Goal: Task Accomplishment & Management: Use online tool/utility

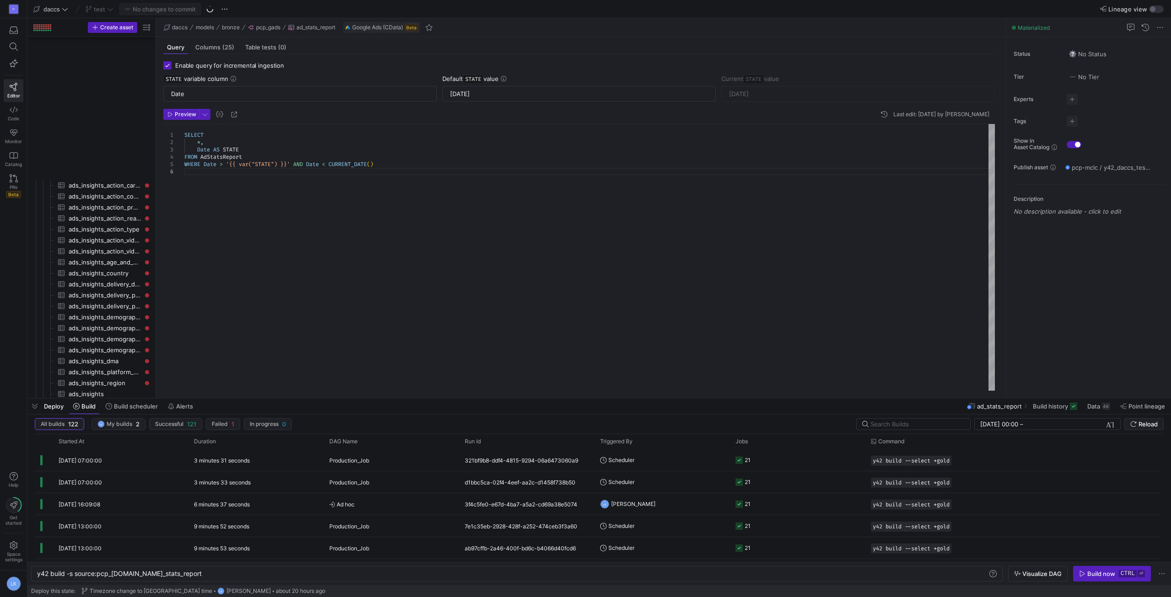
click at [290, 267] on div "SELECT * , Date AS STATE FROM AdStatsReport WHERE Date > '{{ var("STATE") }}' A…" at bounding box center [589, 257] width 811 height 267
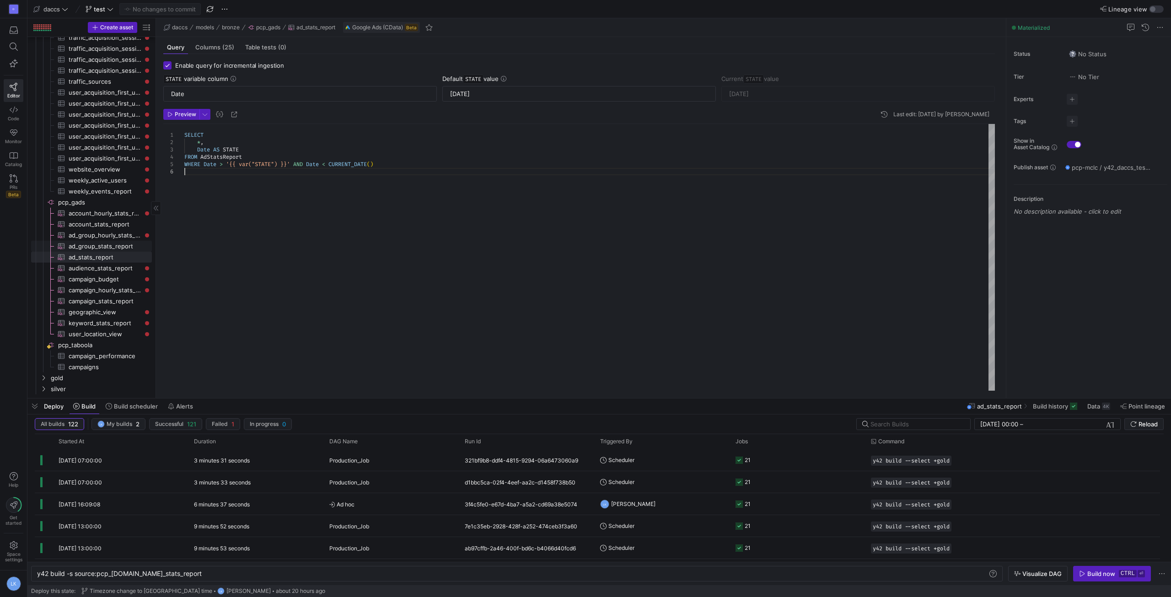
scroll to position [880, 0]
drag, startPoint x: 40, startPoint y: 388, endPoint x: 59, endPoint y: 332, distance: 58.9
click at [40, 388] on icon "Press SPACE to select this row." at bounding box center [43, 388] width 6 height 5
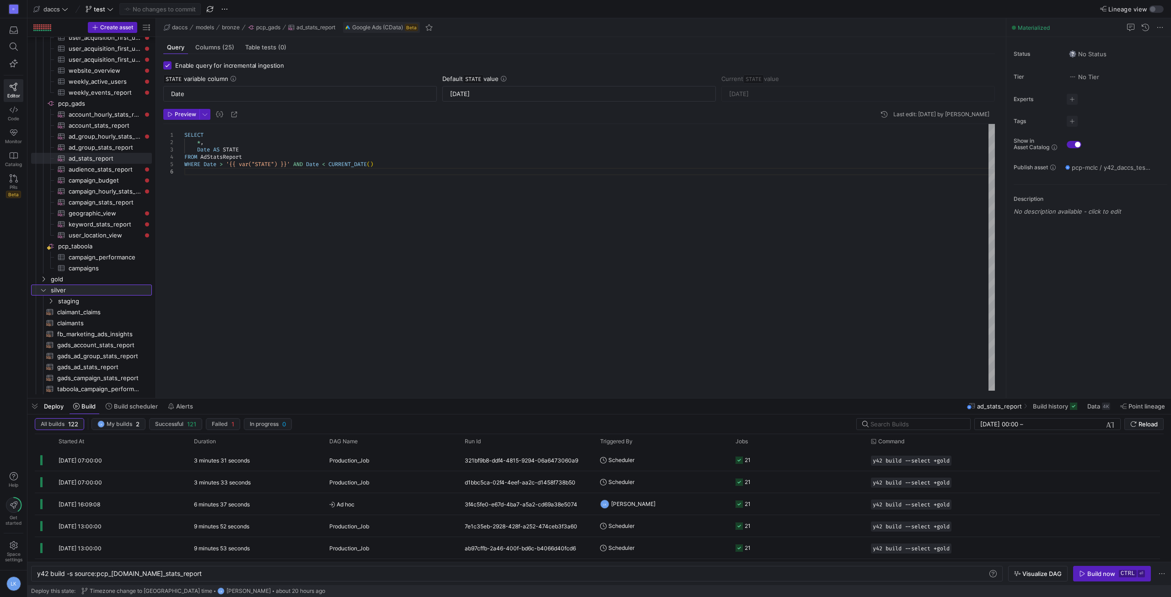
drag, startPoint x: 156, startPoint y: 325, endPoint x: 198, endPoint y: 325, distance: 42.1
click at [197, 325] on as-split "Create asset Drag here to set row groups Drag here to set column labels Group 1…" at bounding box center [599, 208] width 1144 height 380
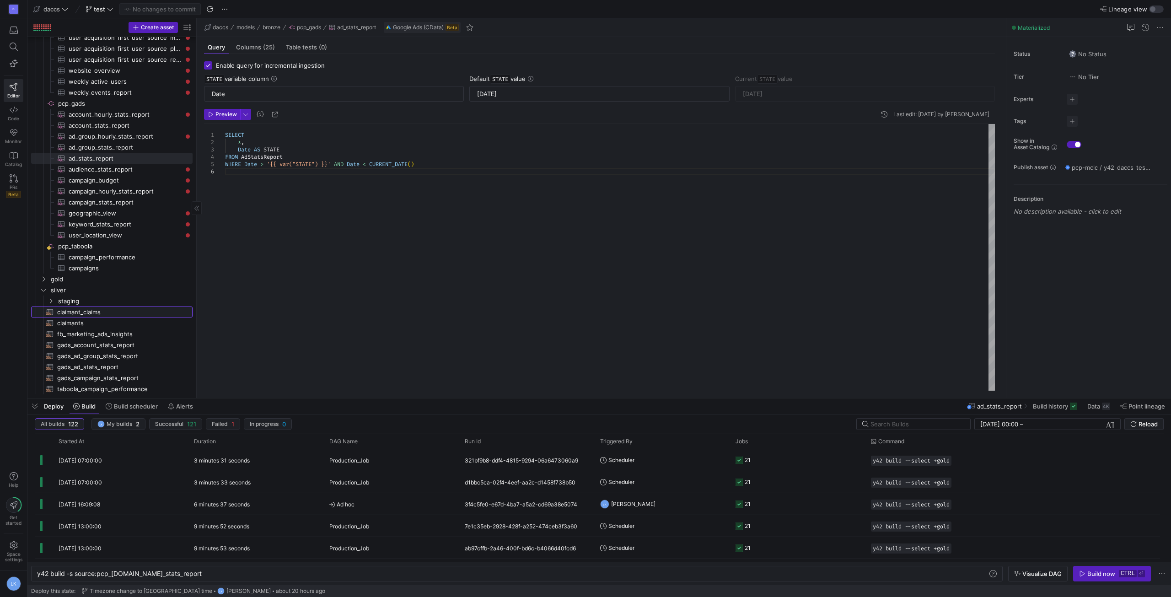
click at [75, 314] on span "claimant_claims​​​​​​​​​​" at bounding box center [119, 312] width 125 height 11
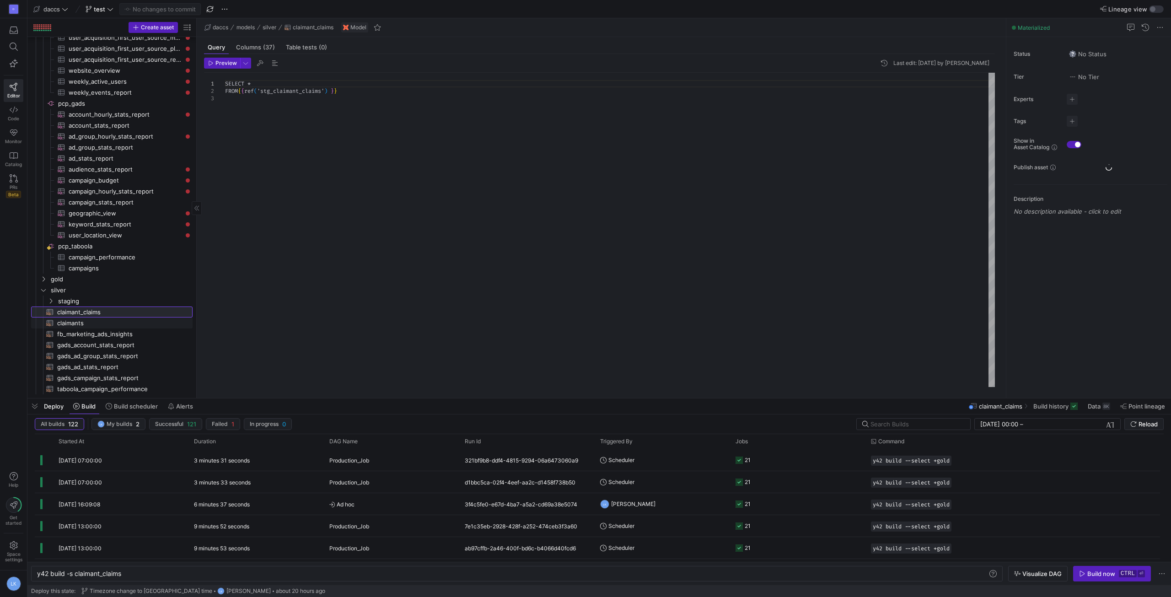
scroll to position [0, 85]
click at [79, 320] on span "claimants​​​​​​​​​​" at bounding box center [119, 323] width 125 height 11
type textarea "y42 build -s claimants"
type textarea "SELECT *, LOWER(CASE WHEN utm_source IN ('fb', 'facebook', 'ig', 'instagram', '…"
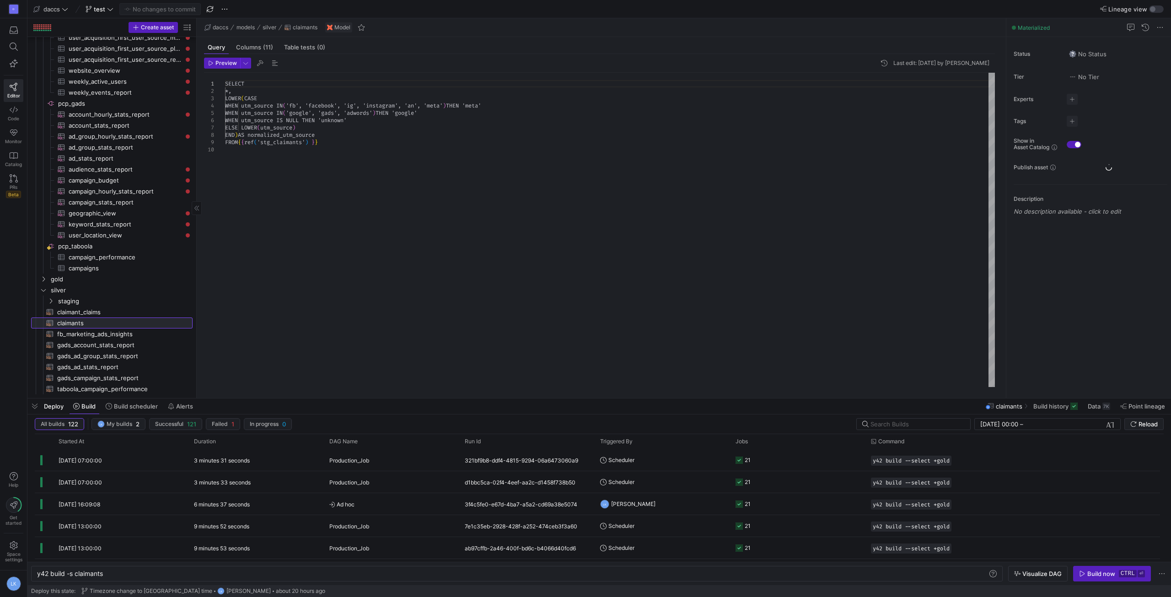
scroll to position [0, 66]
click at [50, 300] on icon "Press SPACE to select this row." at bounding box center [51, 300] width 6 height 5
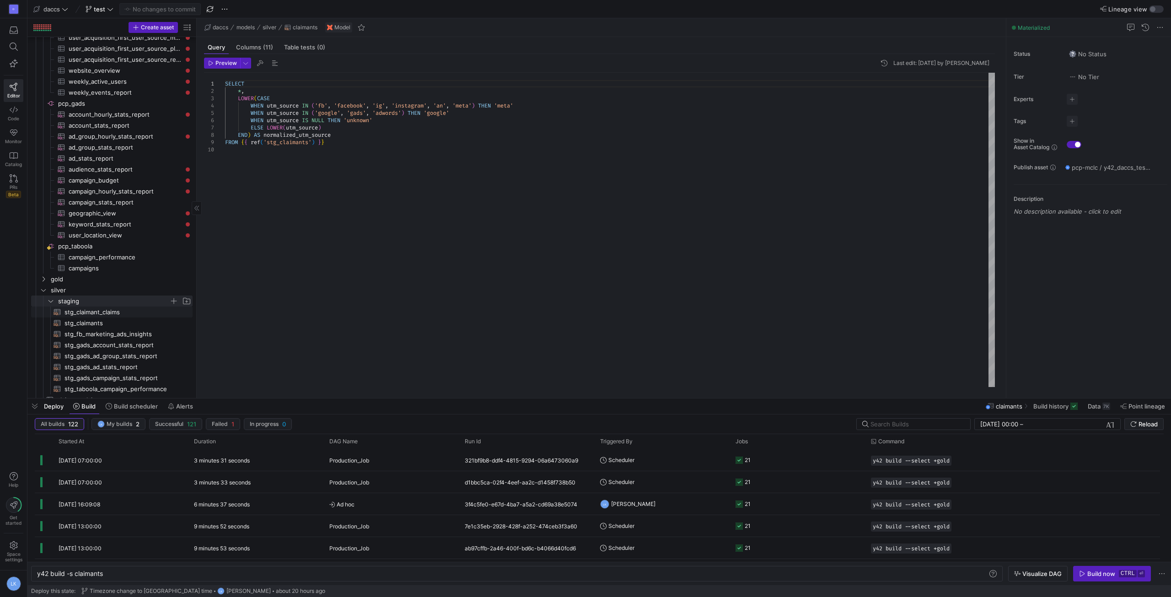
click at [83, 311] on span "stg_claimant_claims​​​​​​​​​​" at bounding box center [124, 312] width 118 height 11
type textarea "y42 build -s stg_claimant_claims"
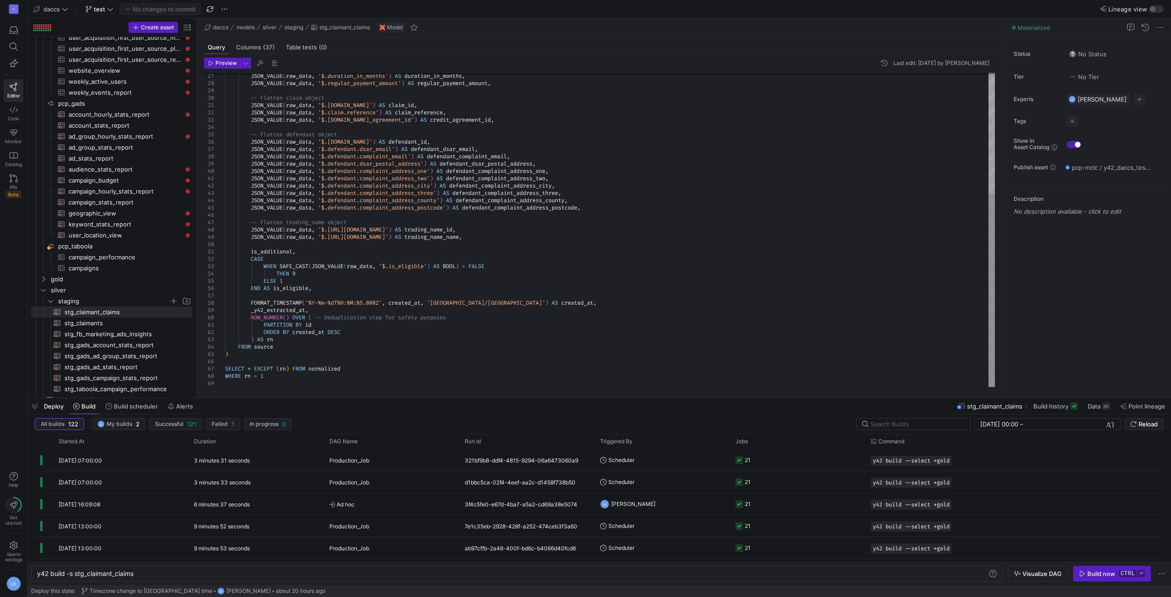
click at [252, 300] on div "JSON_VALUE ( raw_data , '$.duration_in_months' ) AS duration_in_months , JSON_V…" at bounding box center [610, 131] width 770 height 513
click at [519, 303] on div "JSON_VALUE ( raw_data , '$.duration_in_months' ) AS duration_in_months , JSON_V…" at bounding box center [610, 131] width 770 height 513
type textarea "is_additional, CASE WHEN SAFE_CAST(JSON_VALUE(raw_data, '$.is_eligible') AS BOO…"
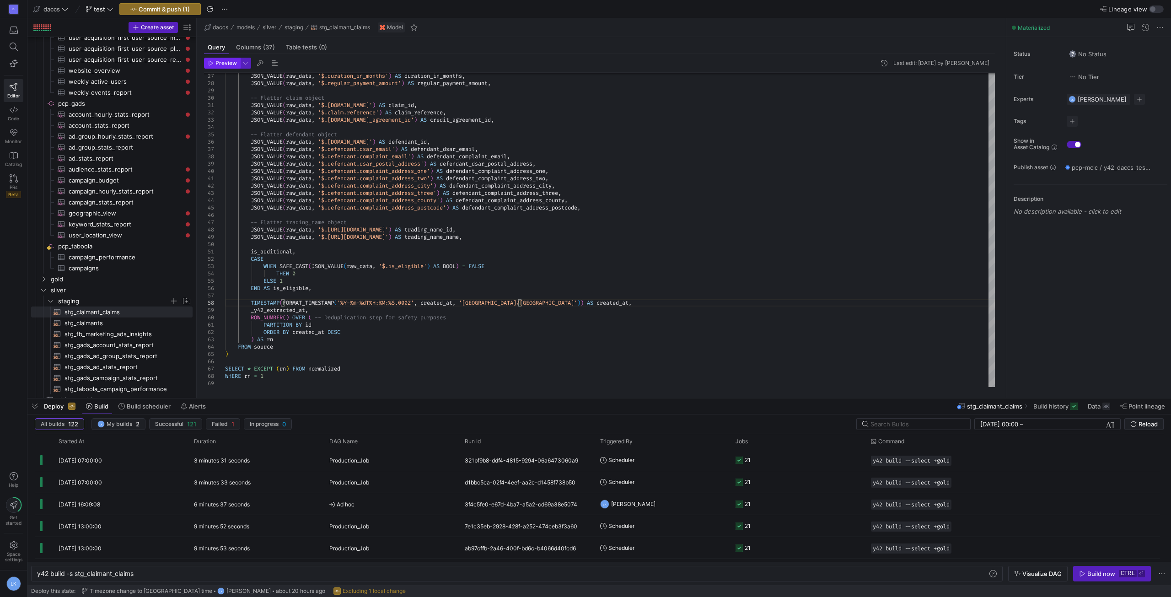
click at [216, 65] on span "Preview" at bounding box center [227, 63] width 22 height 6
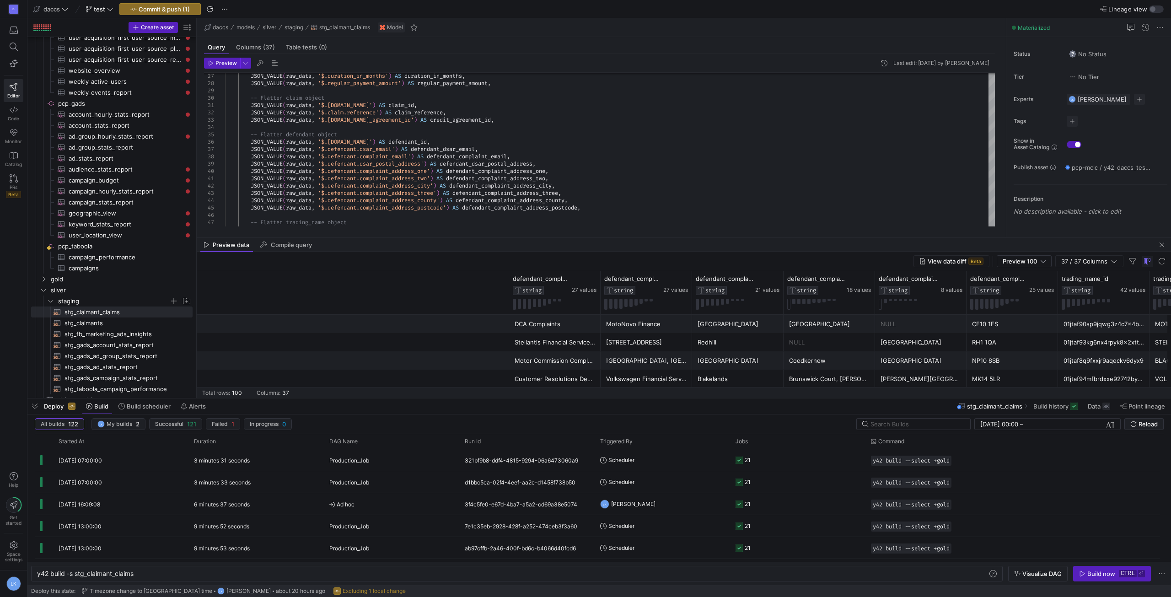
scroll to position [0, 0]
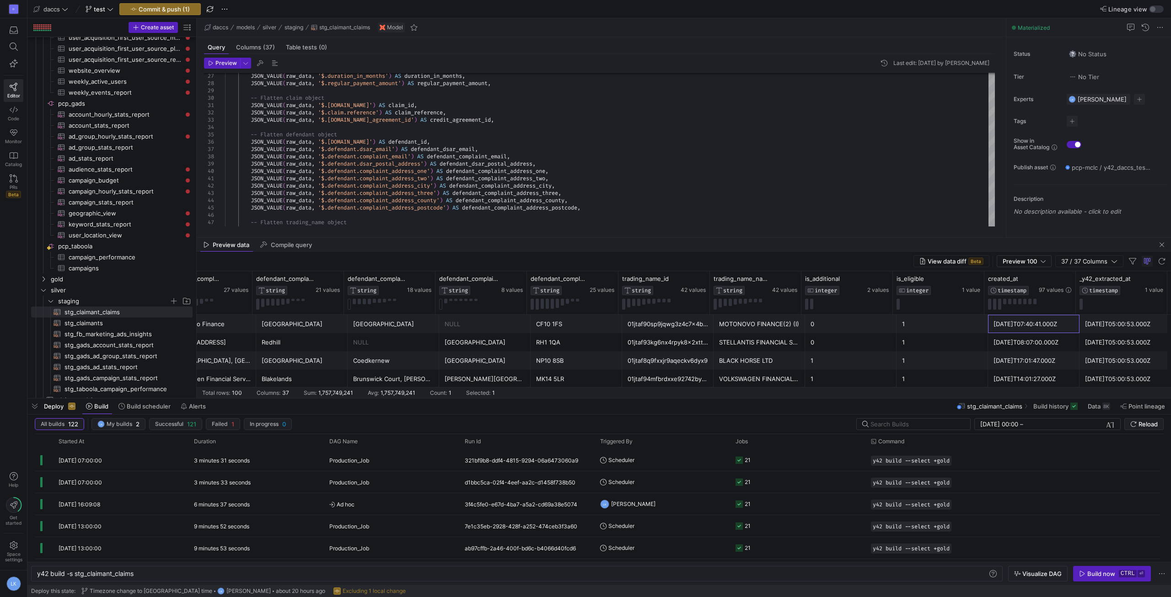
click at [1024, 328] on div "[DATE]T07:40:41.000Z" at bounding box center [1034, 324] width 81 height 18
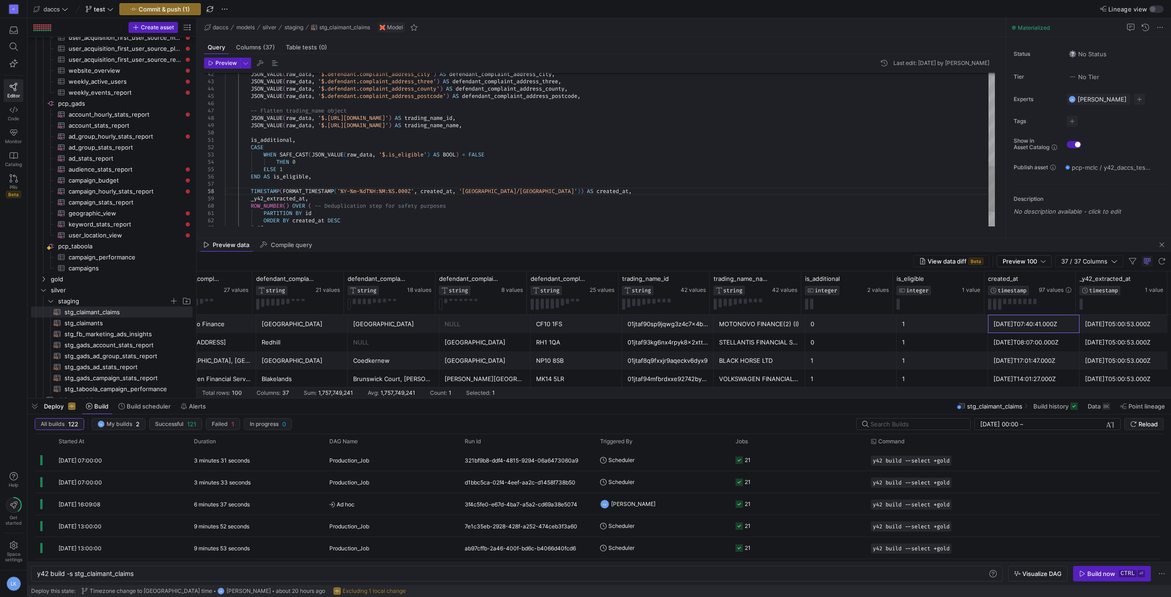
click at [271, 191] on div "JSON_VALUE ( raw_data , '$.defendant.complaint_address_city' ) AS defendant_com…" at bounding box center [610, 19] width 770 height 513
click at [67, 323] on span "stg_claimants​​​​​​​​​​" at bounding box center [124, 323] width 118 height 11
type textarea "y42 build -s stg_claimants"
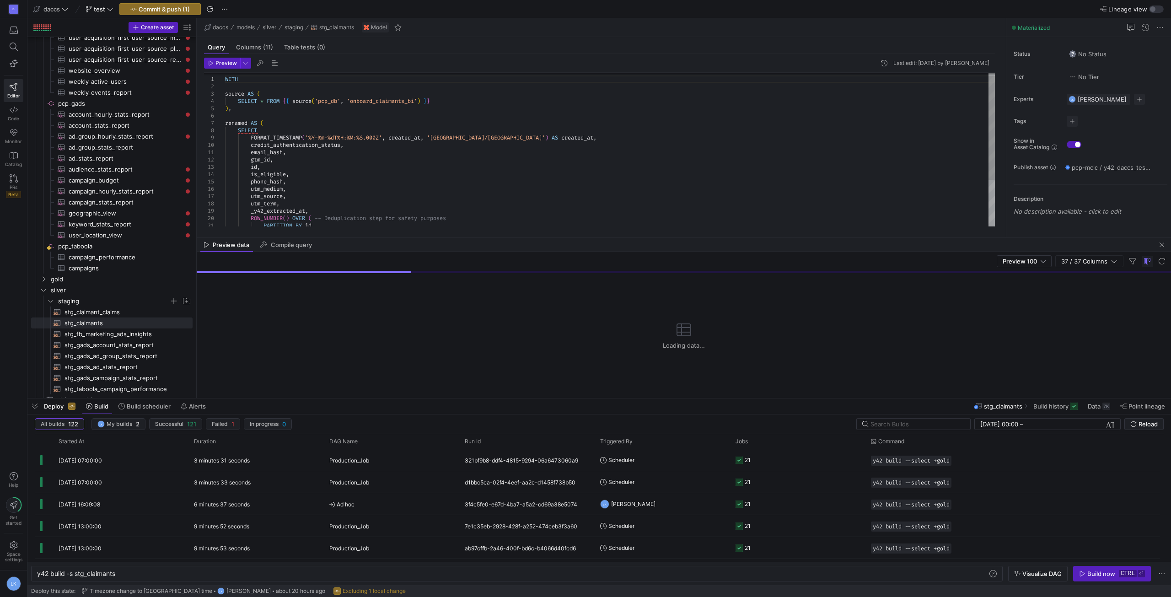
click at [253, 140] on div "credit_authentication_status , email_hash , gtm_id , id , is_eligible , phone_h…" at bounding box center [610, 181] width 770 height 227
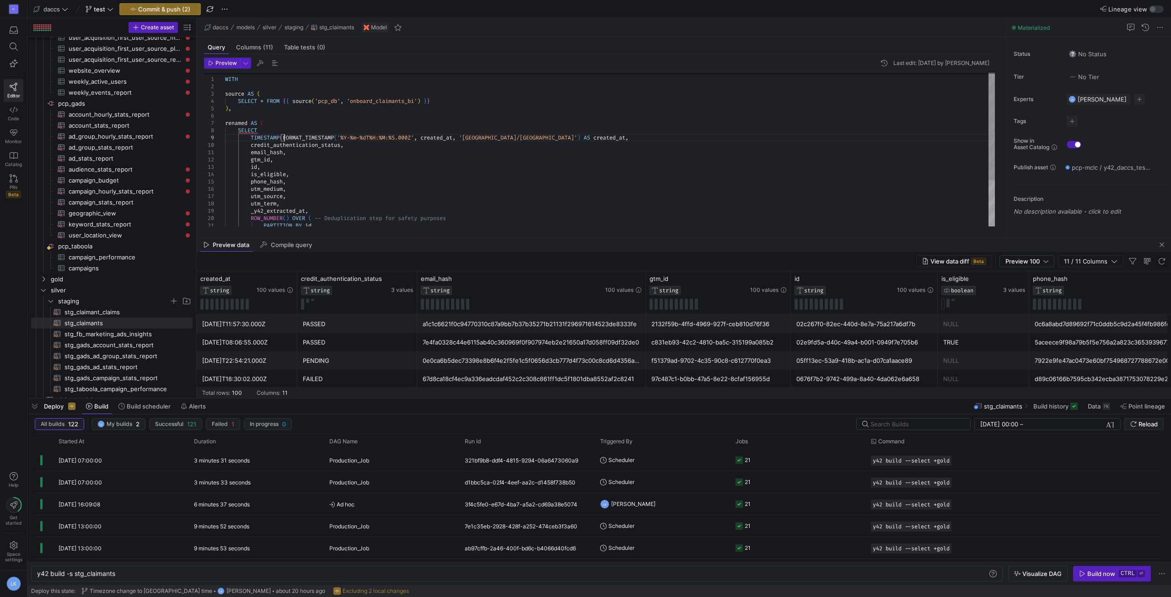
click at [517, 138] on div "credit_authentication_status , email_hash , gtm_id , id , is_eligible , phone_h…" at bounding box center [610, 181] width 770 height 227
click at [565, 215] on div "credit_authentication_status , email_hash , gtm_id , id , is_eligible , phone_h…" at bounding box center [610, 181] width 770 height 227
click at [303, 131] on div "credit_authentication_status , email_hash , gtm_id , id , is_eligible , phone_h…" at bounding box center [610, 181] width 770 height 227
type textarea "WITH source AS ( SELECT * FROM {{ source('pcp_db', 'onboard_claimants_bi') }} )…"
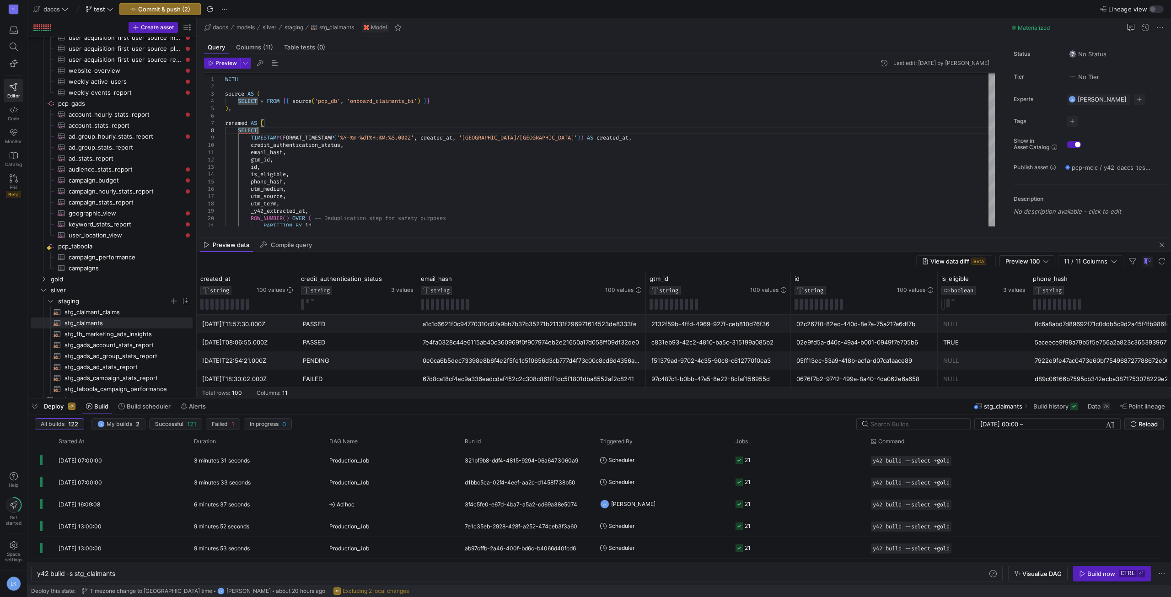
click at [330, 61] on header "Preview Last edit: [DATE] by [PERSON_NAME]" at bounding box center [599, 65] width 791 height 15
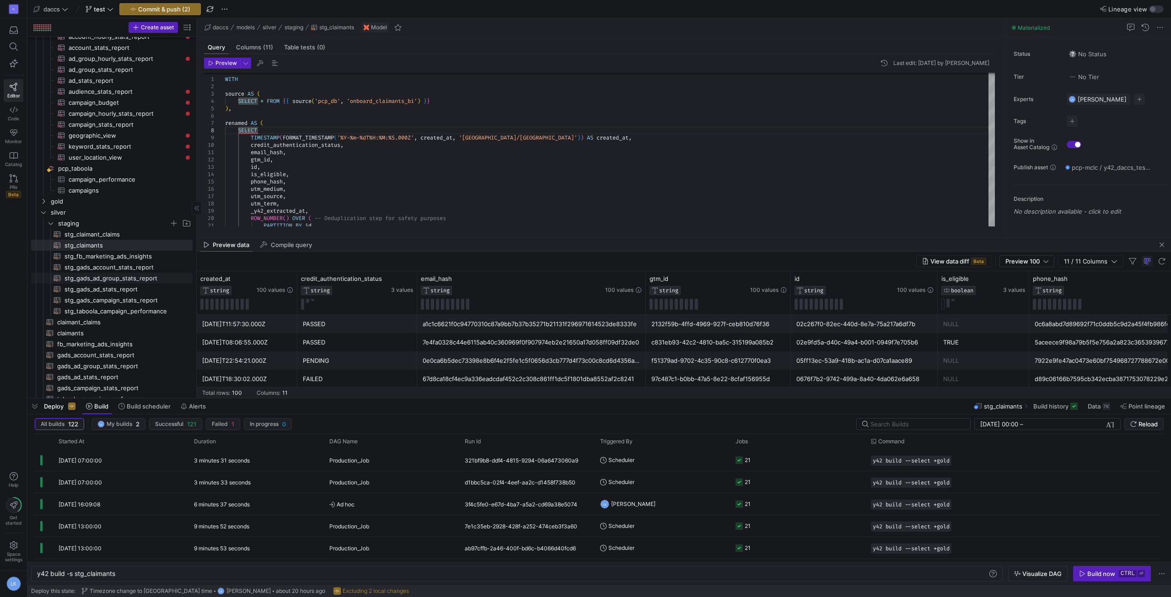
scroll to position [1067, 0]
click at [97, 311] on span "claimant_claims​​​​​​​​​​" at bounding box center [119, 312] width 125 height 11
type textarea "y42 build -s claimant_claims"
type textarea "SELECT * FROM {{ ref('stg_claimant_claims') }}"
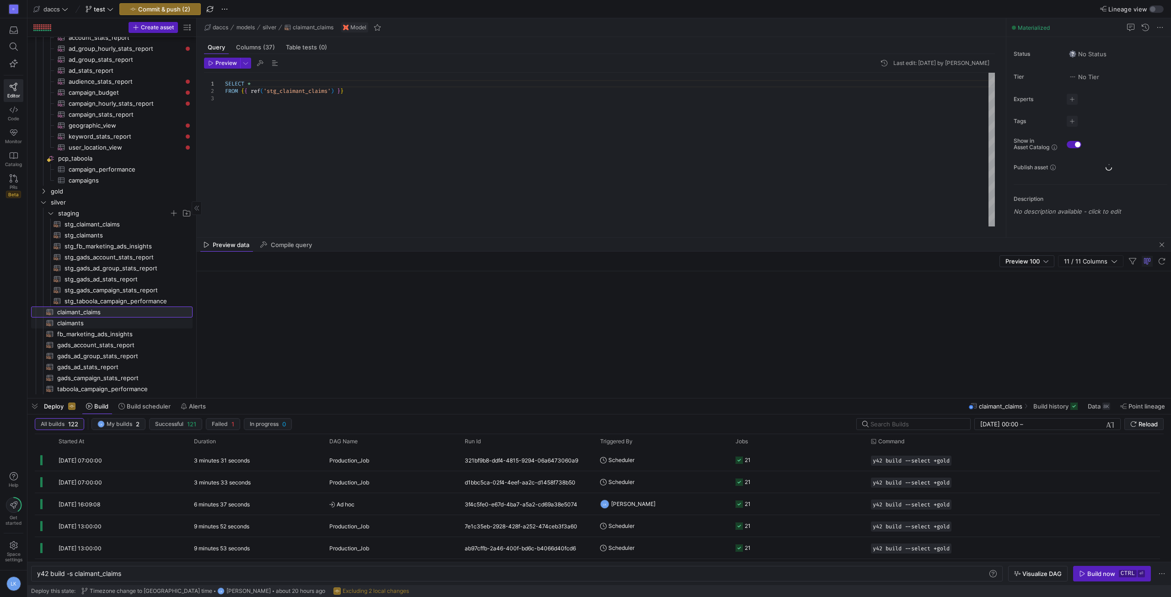
scroll to position [22, 121]
click at [95, 321] on span "claimants​​​​​​​​​​" at bounding box center [119, 323] width 125 height 11
type textarea "y42 build -s claimants"
type textarea "SELECT *, LOWER(CASE WHEN utm_source IN ('fb', 'facebook', 'ig', 'instagram', '…"
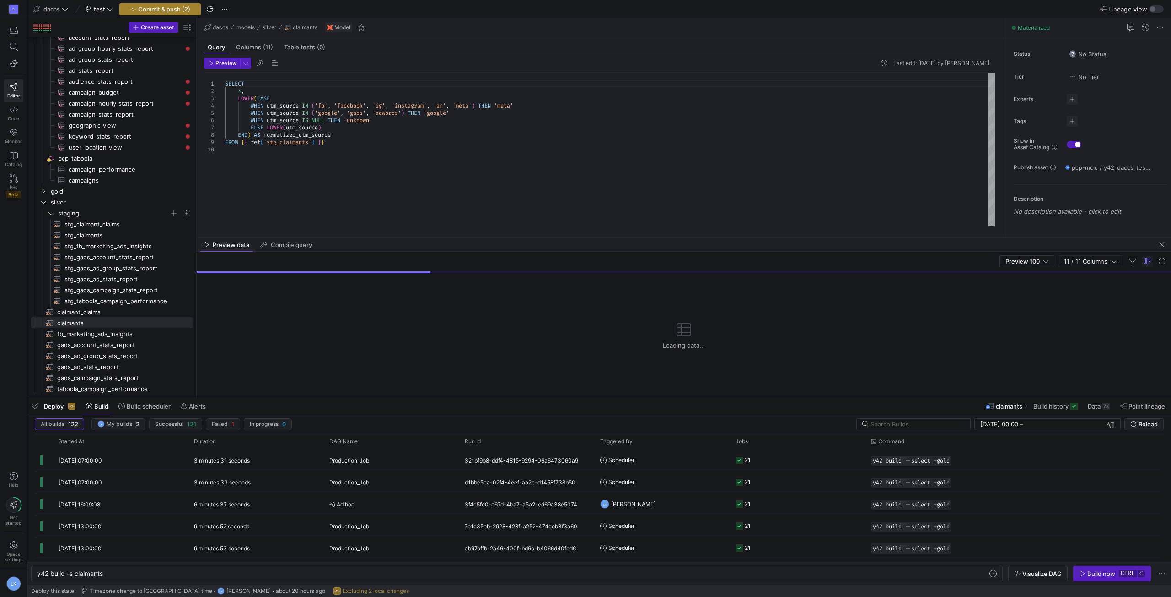
click at [157, 7] on button "Commit & push (2)" at bounding box center [159, 9] width 81 height 12
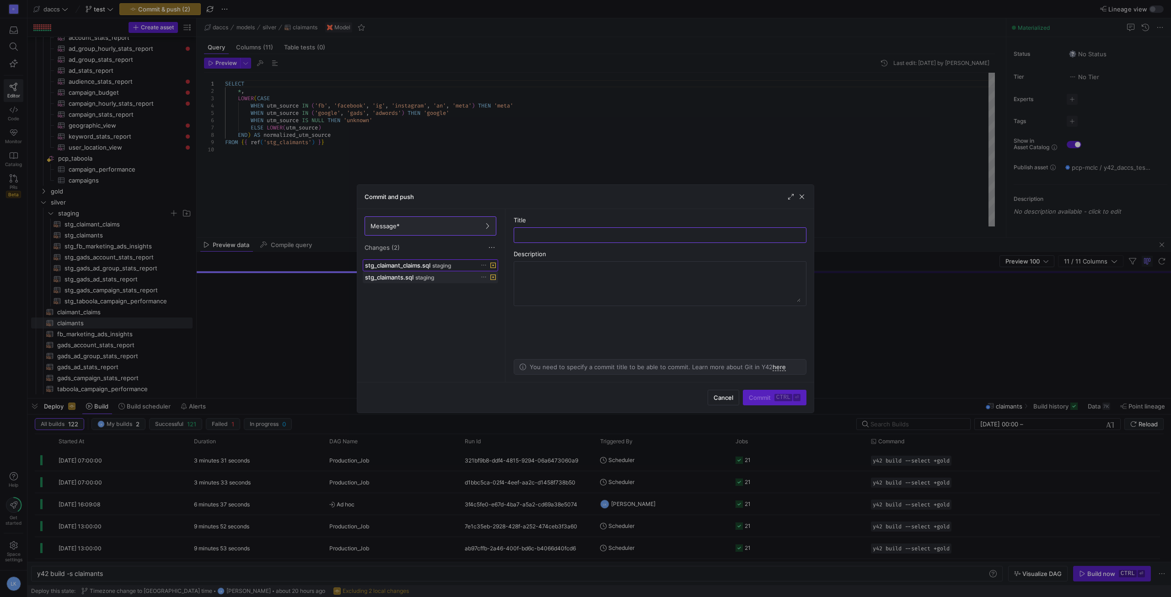
click at [397, 269] on span "stg_claimant_claims.sql" at bounding box center [397, 265] width 65 height 7
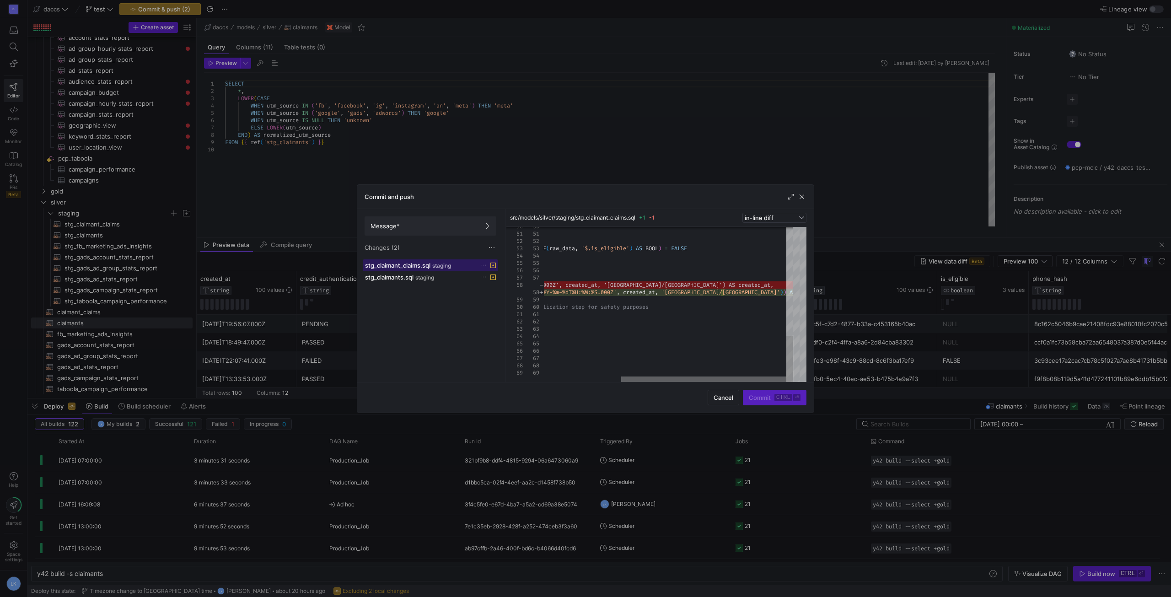
click at [621, 377] on div at bounding box center [703, 379] width 165 height 5
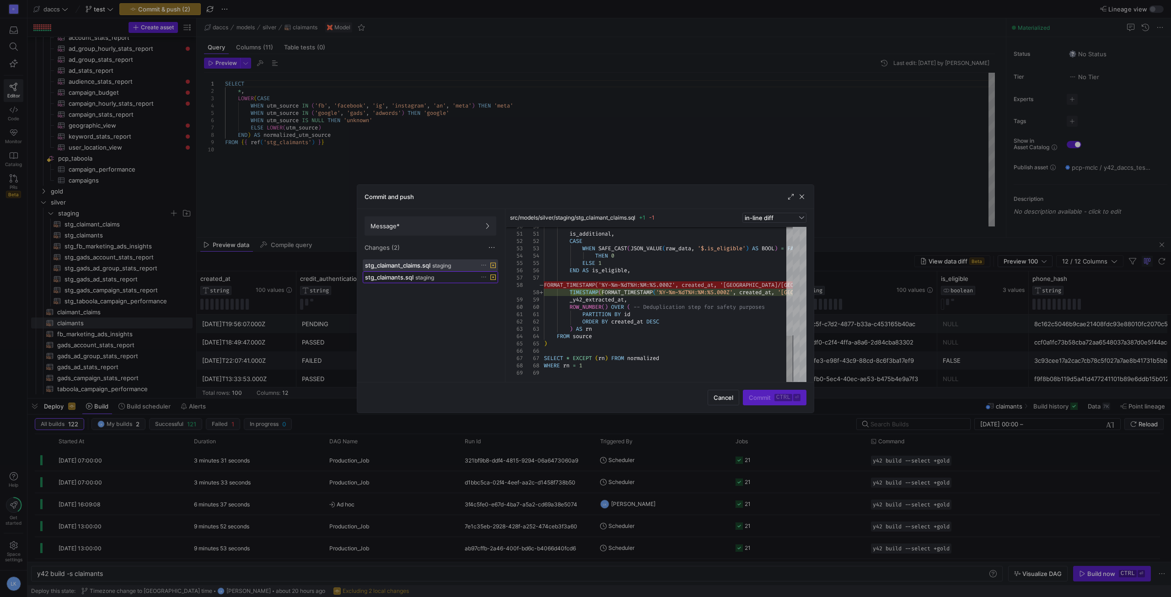
click at [440, 277] on div "stg_claimants.sql staging" at bounding box center [420, 277] width 111 height 7
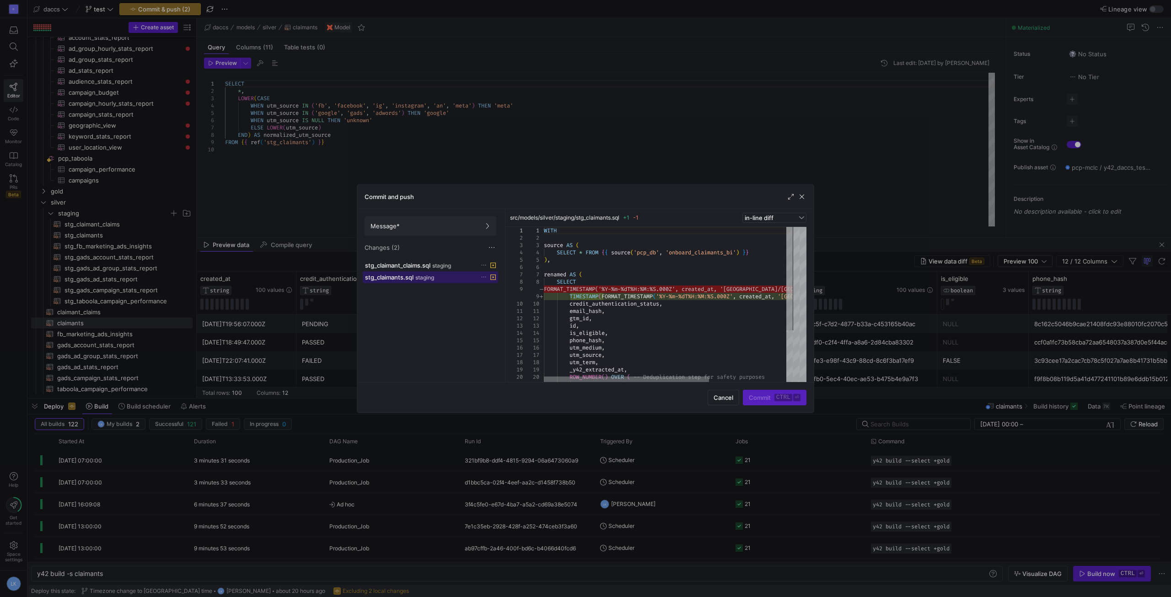
click at [544, 381] on div at bounding box center [626, 379] width 165 height 5
click at [410, 227] on span "Message*" at bounding box center [431, 225] width 120 height 7
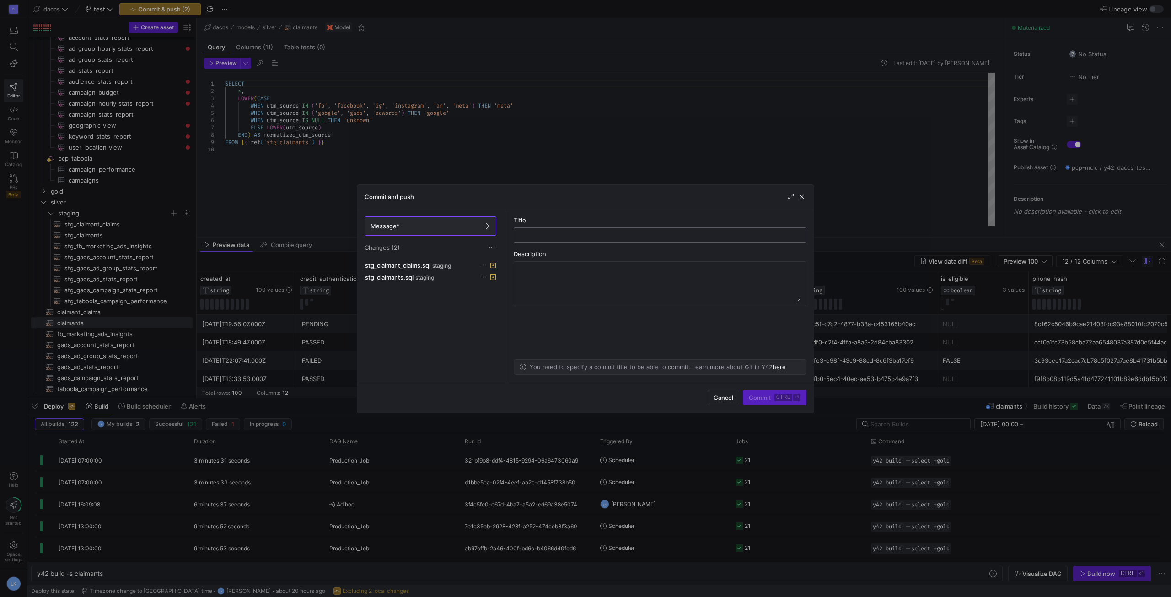
click at [581, 232] on input "text" at bounding box center [660, 235] width 277 height 7
type input "Timestamp change"
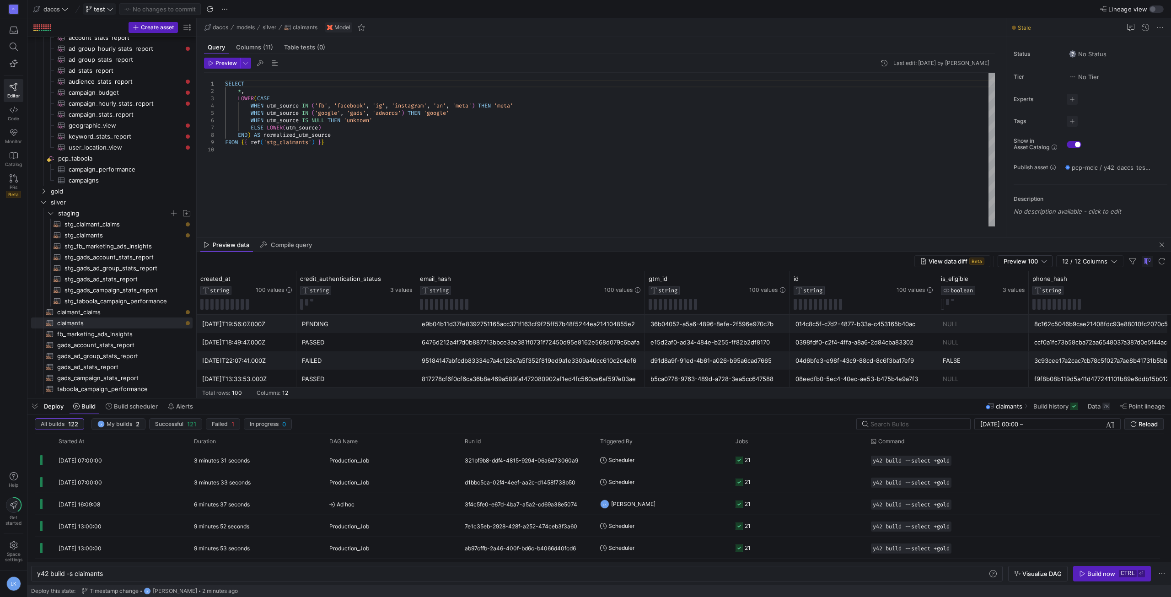
click at [93, 9] on span "test" at bounding box center [100, 8] width 28 height 7
drag, startPoint x: 470, startPoint y: 146, endPoint x: 471, endPoint y: 160, distance: 13.8
click at [472, 148] on div at bounding box center [585, 298] width 1171 height 597
click at [106, 5] on span "test" at bounding box center [100, 8] width 28 height 7
click at [333, 212] on div at bounding box center [585, 298] width 1171 height 597
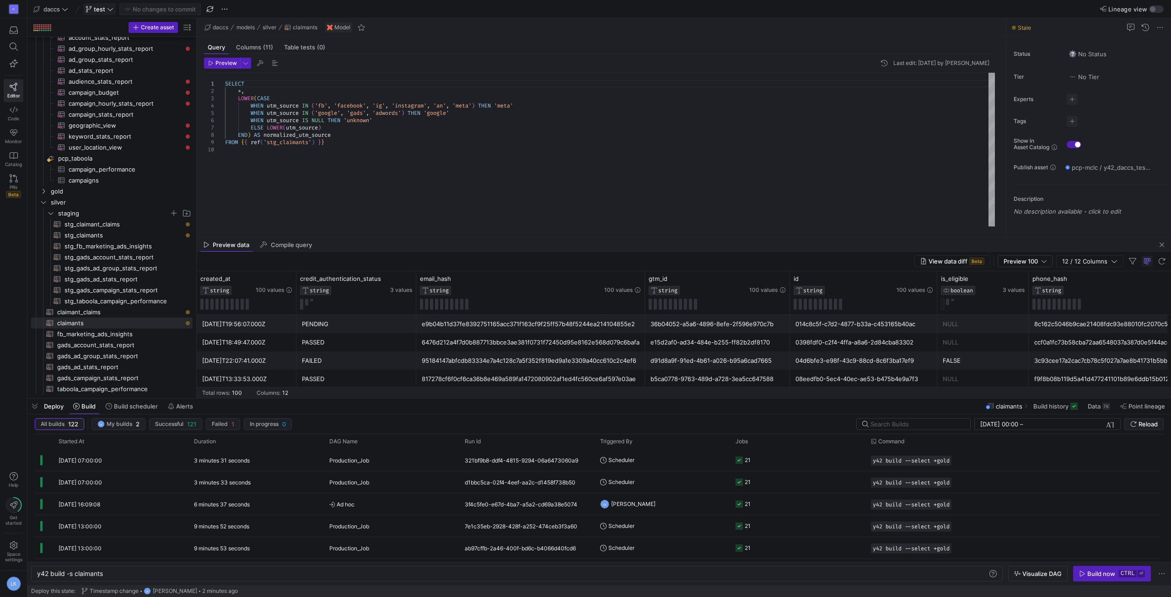
click at [105, 7] on span "test" at bounding box center [99, 8] width 11 height 7
click at [123, 77] on span "Merge branch" at bounding box center [122, 75] width 40 height 7
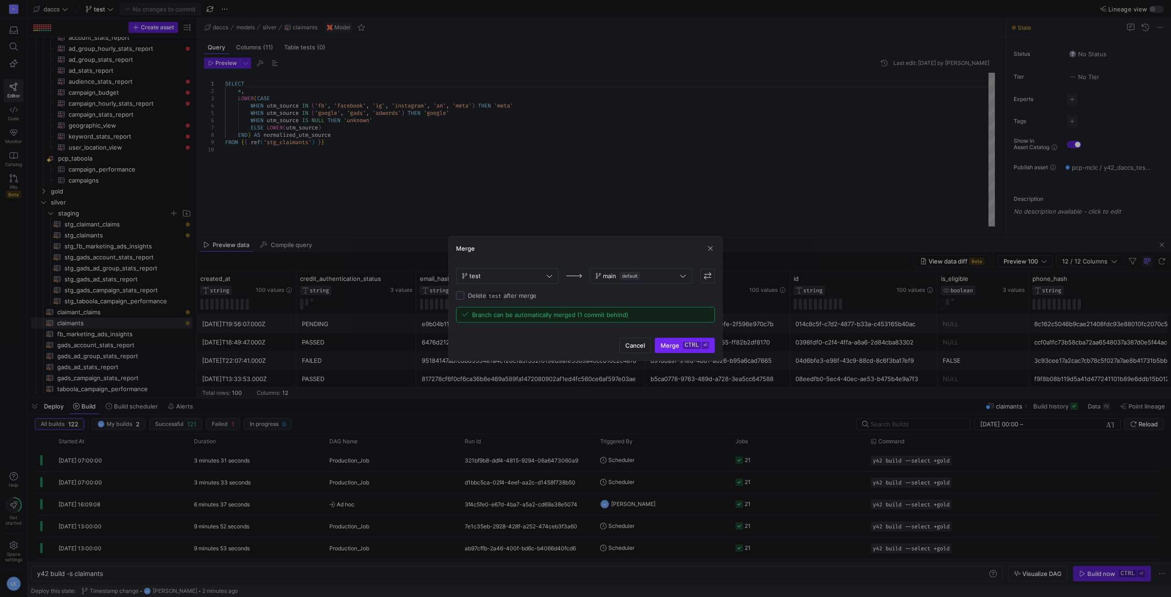
click at [684, 342] on kbd "ctrl" at bounding box center [692, 345] width 18 height 7
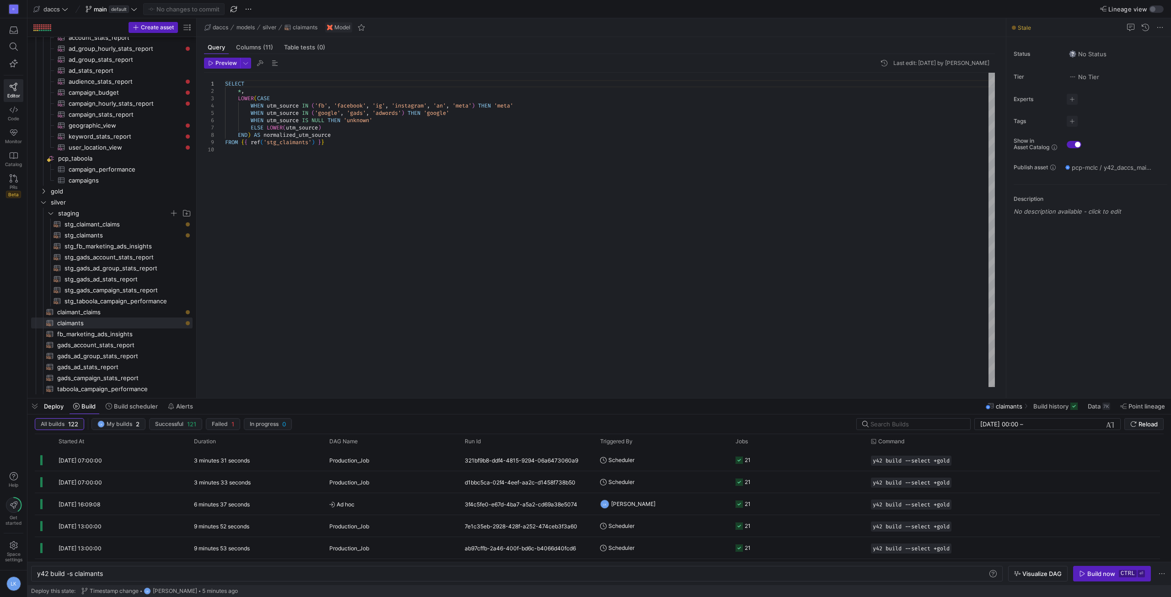
click at [457, 216] on div "SELECT * , LOWER ( CASE WHEN utm_source IN ( 'fb' , 'facebook' , 'ig' , 'instag…" at bounding box center [610, 230] width 770 height 314
click at [15, 229] on div "D Editor Code Monitor Catalog PRs Beta Help Get started Space settings LK" at bounding box center [13, 298] width 27 height 597
click at [421, 168] on div "SELECT * , LOWER ( CASE WHEN utm_source IN ( 'fb' , 'facebook' , 'ig' , 'instag…" at bounding box center [610, 230] width 770 height 314
drag, startPoint x: 75, startPoint y: 575, endPoint x: 135, endPoint y: 574, distance: 60.4
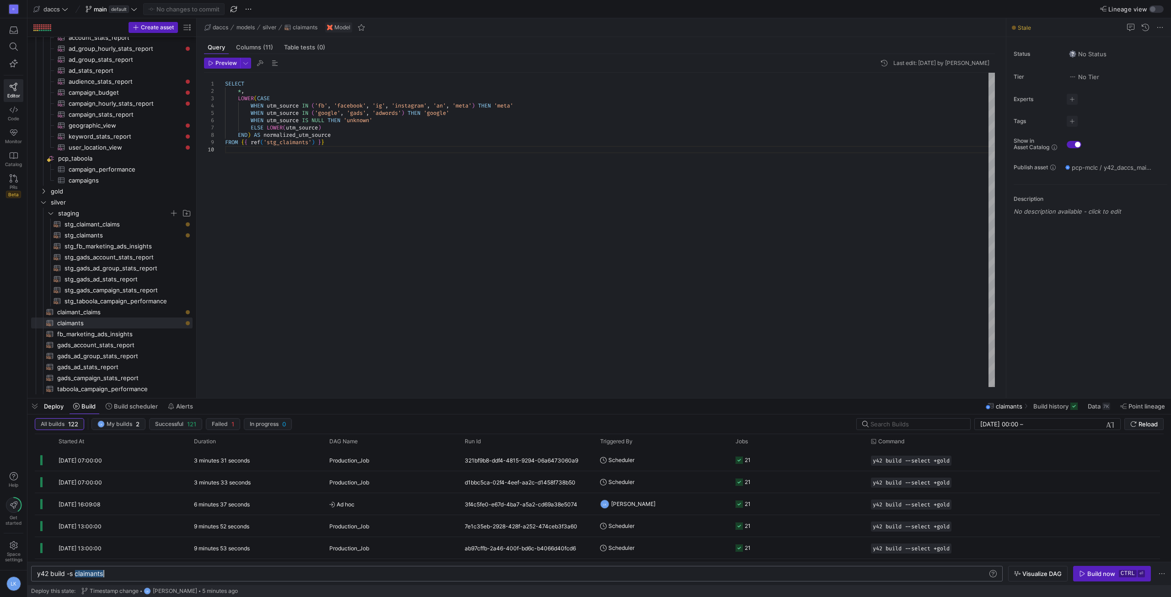
click at [135, 574] on div "y42 build -s claimants" at bounding box center [512, 573] width 951 height 7
type textarea "y42 build -s stg_claimant_claims+ stg_claimants+"
